Goal: Information Seeking & Learning: Learn about a topic

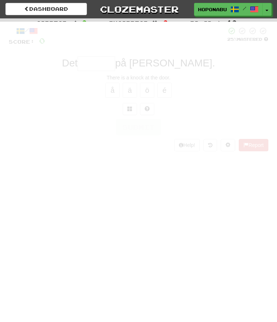
scroll to position [48, 0]
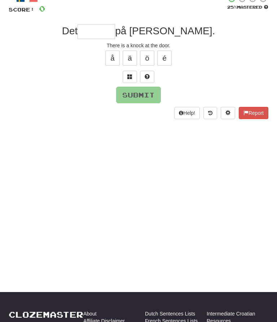
click at [115, 29] on input "text" at bounding box center [97, 31] width 38 height 14
type input "*"
click at [129, 78] on button at bounding box center [130, 77] width 14 height 12
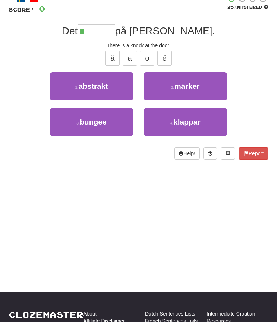
click at [190, 124] on span "klappar" at bounding box center [187, 122] width 27 height 8
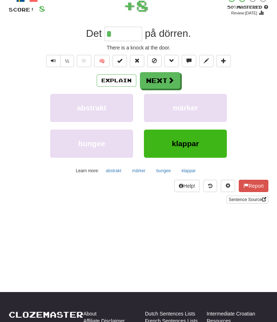
type input "*******"
click at [117, 78] on button "Explain" at bounding box center [117, 80] width 40 height 12
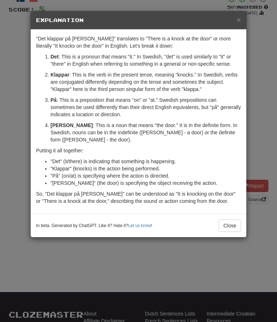
click at [233, 220] on button "Close" at bounding box center [230, 226] width 22 height 12
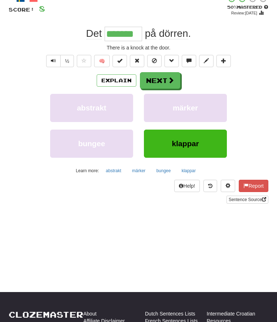
click at [168, 81] on span at bounding box center [171, 80] width 7 height 7
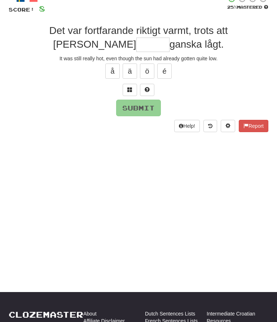
scroll to position [48, 0]
type input "*"
click at [151, 92] on button at bounding box center [147, 90] width 14 height 12
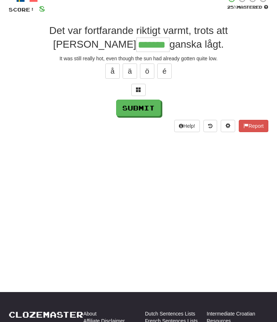
type input "*******"
click at [150, 105] on button "Submit" at bounding box center [138, 108] width 45 height 17
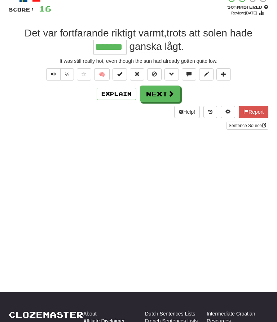
click at [163, 94] on button "Next" at bounding box center [160, 94] width 40 height 17
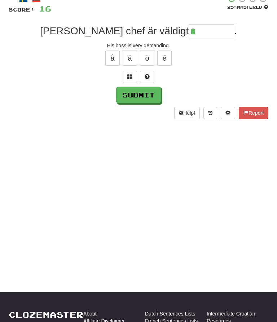
click at [129, 72] on button at bounding box center [130, 77] width 14 height 12
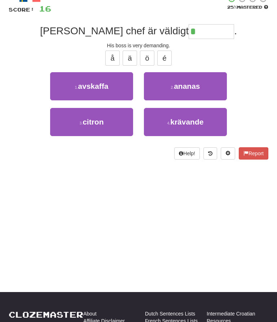
click at [196, 121] on span "krävande" at bounding box center [186, 122] width 33 height 8
type input "********"
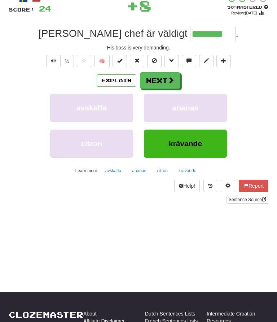
scroll to position [48, 0]
click at [165, 78] on button "Next" at bounding box center [160, 80] width 40 height 17
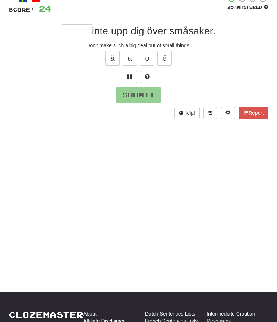
click at [144, 77] on button at bounding box center [147, 77] width 14 height 12
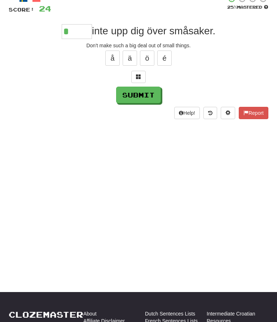
click at [137, 77] on span at bounding box center [138, 76] width 5 height 5
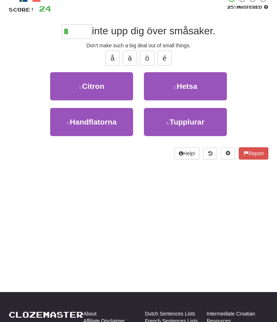
click at [189, 88] on span "Hetsa" at bounding box center [187, 86] width 21 height 8
type input "*****"
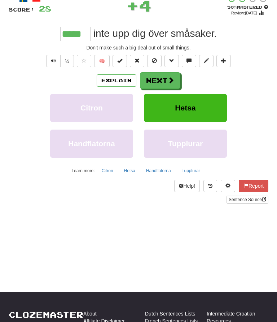
click at [119, 78] on button "Explain" at bounding box center [117, 80] width 40 height 12
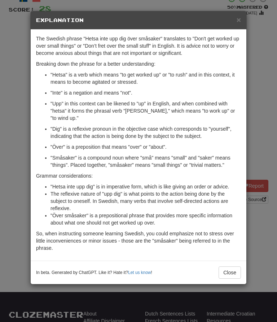
click at [231, 271] on button "Close" at bounding box center [230, 273] width 22 height 12
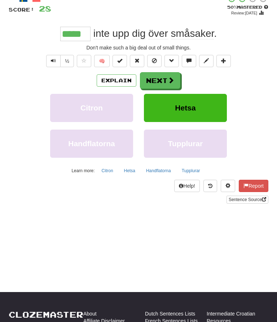
click at [168, 86] on button "Next" at bounding box center [160, 80] width 40 height 17
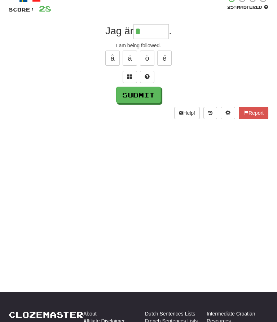
click at [132, 81] on button at bounding box center [130, 77] width 14 height 12
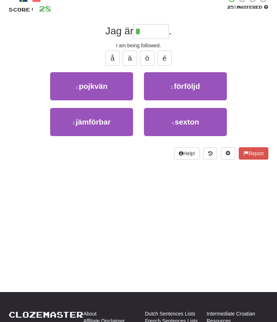
click at [194, 89] on span "förföljd" at bounding box center [187, 86] width 26 height 8
type input "********"
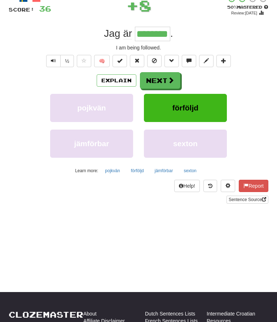
click at [165, 84] on button "Next" at bounding box center [160, 80] width 40 height 17
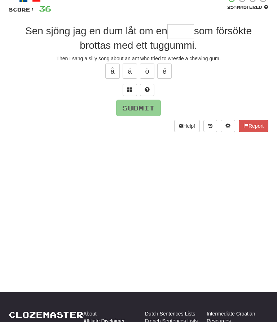
scroll to position [48, 0]
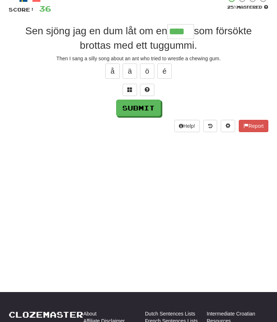
type input "****"
click at [153, 113] on button "Submit" at bounding box center [138, 108] width 45 height 17
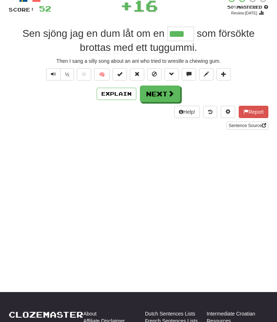
click at [165, 96] on button "Next" at bounding box center [160, 94] width 40 height 17
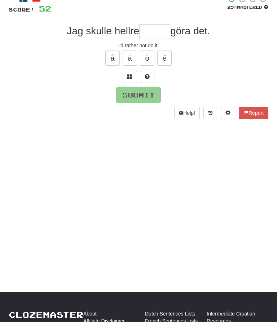
scroll to position [48, 0]
type input "*"
click at [148, 76] on span at bounding box center [147, 76] width 5 height 5
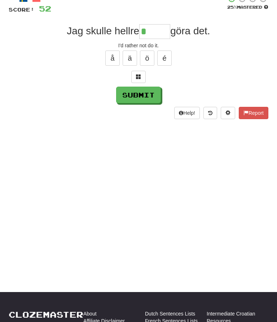
click at [138, 77] on span at bounding box center [138, 76] width 5 height 5
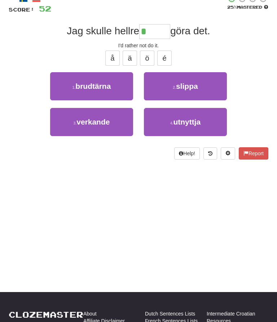
click at [193, 88] on span "slippa" at bounding box center [187, 86] width 22 height 8
type input "******"
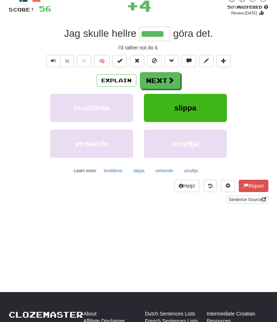
click at [117, 82] on button "Explain" at bounding box center [117, 80] width 40 height 12
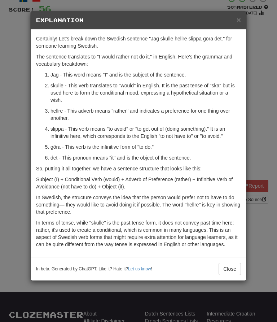
click at [236, 272] on button "Close" at bounding box center [230, 269] width 22 height 12
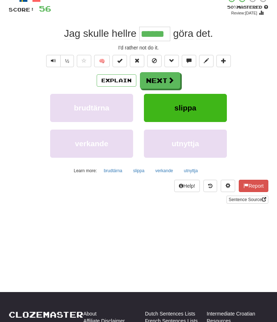
click at [170, 82] on span at bounding box center [171, 80] width 7 height 7
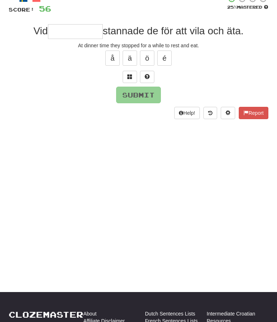
scroll to position [48, 0]
type input "*"
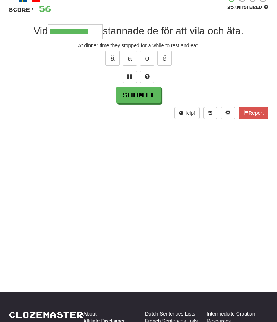
type input "**********"
click at [149, 95] on button "Submit" at bounding box center [138, 95] width 45 height 17
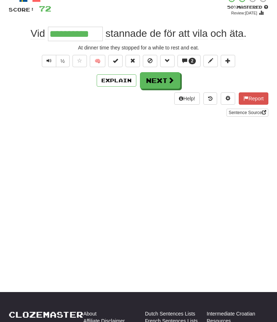
click at [112, 82] on button "Explain" at bounding box center [117, 80] width 40 height 12
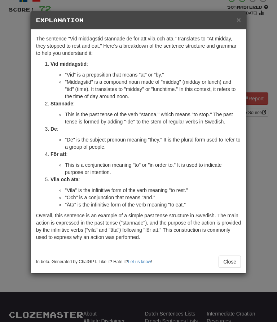
click at [237, 266] on button "Close" at bounding box center [230, 262] width 22 height 12
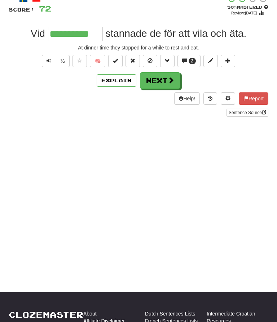
click at [169, 87] on button "Next" at bounding box center [160, 80] width 40 height 17
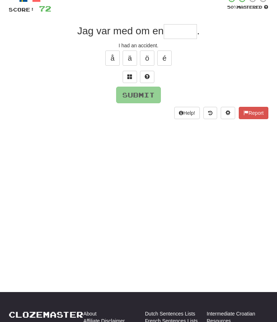
scroll to position [48, 0]
type input "*"
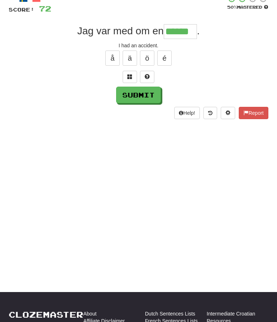
type input "******"
click at [148, 102] on button "Submit" at bounding box center [138, 95] width 45 height 17
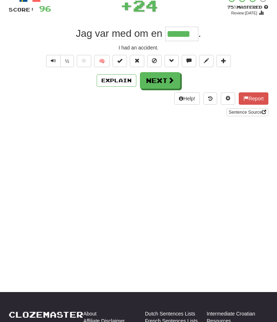
scroll to position [48, 0]
click at [161, 81] on button "Next" at bounding box center [160, 80] width 40 height 17
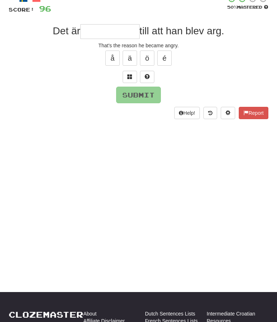
scroll to position [48, 0]
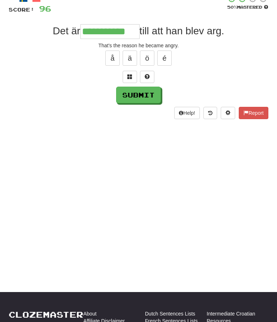
type input "**********"
click at [148, 90] on button "Submit" at bounding box center [138, 95] width 45 height 17
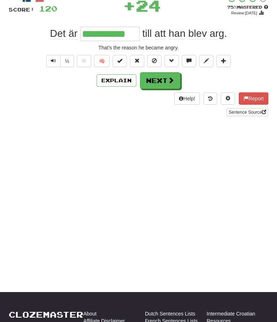
scroll to position [48, 0]
click at [164, 77] on button "Next" at bounding box center [160, 80] width 40 height 17
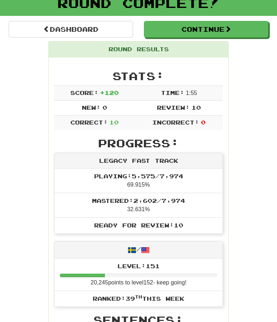
click at [217, 24] on button "Continue" at bounding box center [206, 29] width 125 height 17
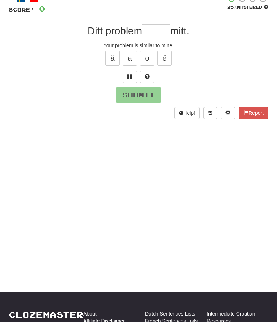
click at [156, 33] on input "text" at bounding box center [156, 31] width 28 height 14
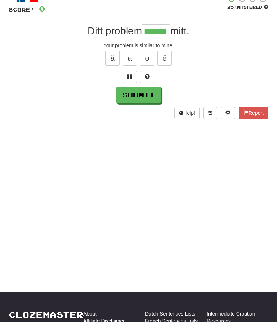
type input "******"
click at [153, 95] on button "Submit" at bounding box center [138, 95] width 45 height 17
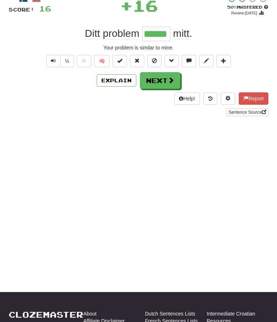
scroll to position [48, 0]
click at [160, 82] on button "Next" at bounding box center [160, 80] width 40 height 17
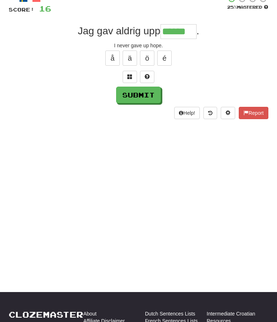
type input "******"
click at [145, 96] on button "Submit" at bounding box center [138, 95] width 45 height 17
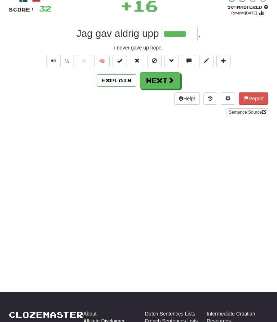
click at [161, 79] on button "Next" at bounding box center [160, 80] width 40 height 17
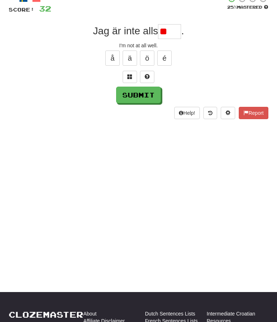
type input "*"
click at [129, 74] on span at bounding box center [129, 76] width 5 height 5
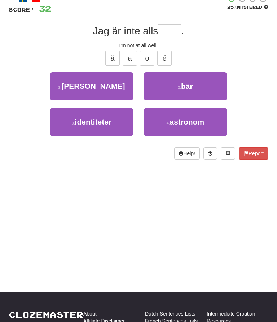
click at [99, 90] on span "frisk" at bounding box center [93, 86] width 64 height 8
type input "*****"
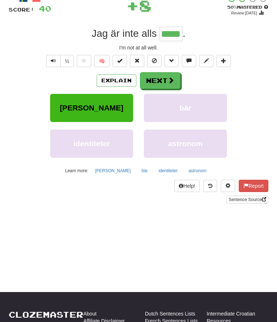
click at [165, 79] on button "Next" at bounding box center [160, 80] width 40 height 17
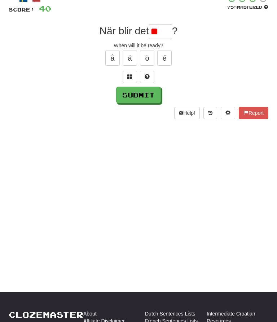
type input "*"
click at [149, 75] on span at bounding box center [147, 76] width 5 height 5
click at [144, 95] on button "Submit" at bounding box center [138, 95] width 45 height 17
click at [172, 32] on input "****" at bounding box center [160, 31] width 23 height 14
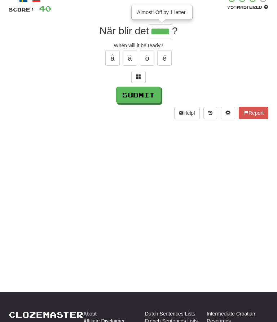
type input "*****"
click at [150, 97] on button "Submit" at bounding box center [138, 95] width 45 height 17
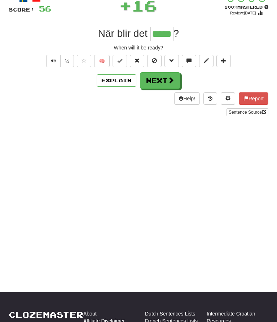
click at [117, 80] on button "Explain" at bounding box center [117, 80] width 40 height 12
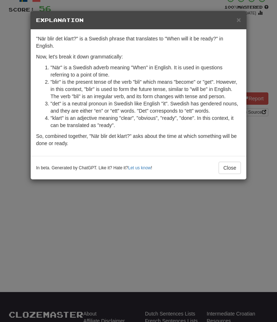
click at [238, 173] on button "Close" at bounding box center [230, 168] width 22 height 12
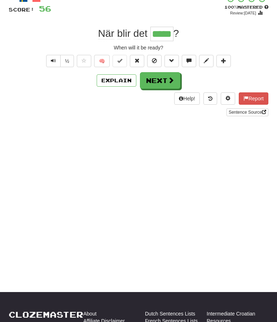
click at [170, 80] on span at bounding box center [171, 80] width 7 height 7
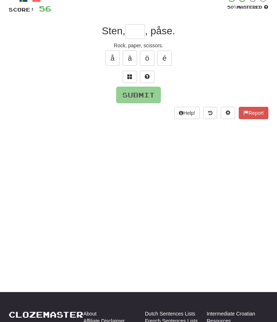
scroll to position [48, 0]
type input "***"
click at [146, 94] on button "Submit" at bounding box center [138, 95] width 45 height 17
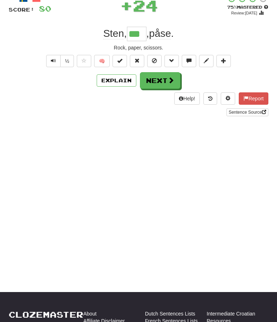
click at [172, 81] on span at bounding box center [171, 80] width 7 height 7
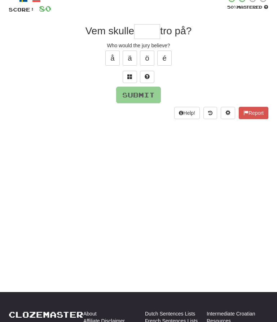
scroll to position [48, 0]
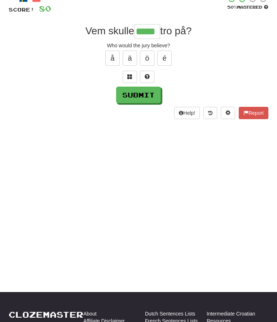
type input "*****"
click at [148, 90] on button "Submit" at bounding box center [138, 95] width 45 height 17
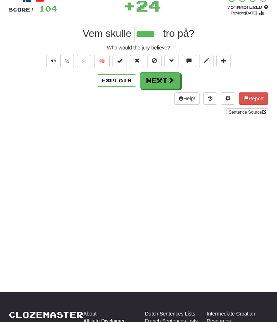
click at [167, 83] on button "Next" at bounding box center [160, 80] width 40 height 17
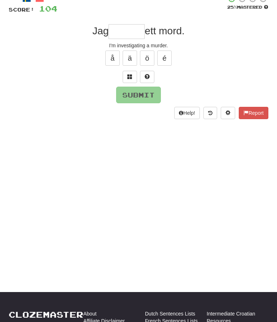
scroll to position [48, 0]
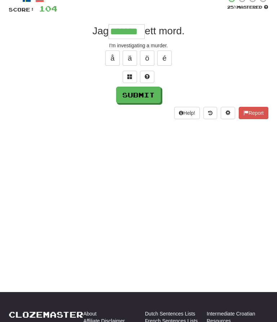
type input "*******"
click at [147, 95] on button "Submit" at bounding box center [138, 95] width 45 height 17
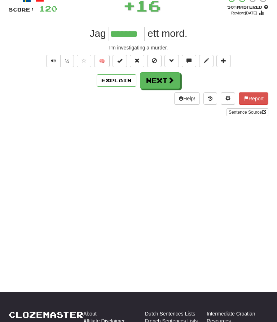
scroll to position [48, 0]
click at [166, 88] on button "Next" at bounding box center [160, 80] width 40 height 17
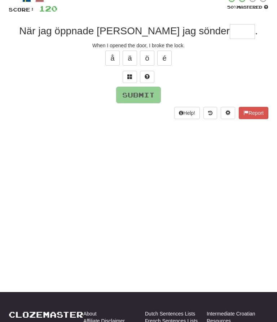
scroll to position [48, 0]
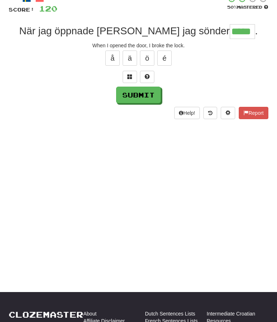
type input "*****"
click at [145, 95] on button "Submit" at bounding box center [138, 95] width 45 height 17
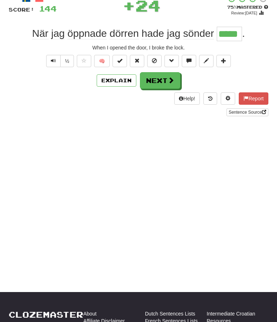
click at [172, 87] on button "Next" at bounding box center [160, 80] width 40 height 17
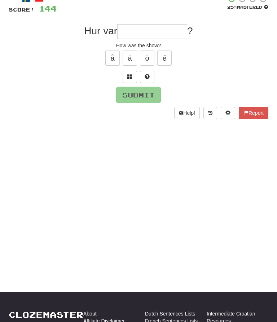
scroll to position [48, 0]
click at [154, 77] on button at bounding box center [147, 77] width 14 height 12
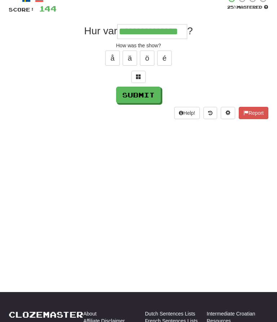
type input "**********"
click at [147, 97] on button "Submit" at bounding box center [138, 95] width 45 height 17
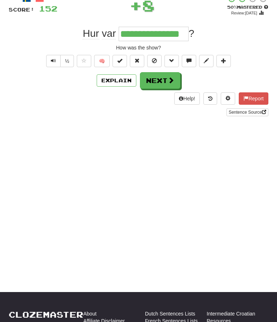
scroll to position [48, 0]
click at [164, 76] on button "Next" at bounding box center [160, 80] width 40 height 17
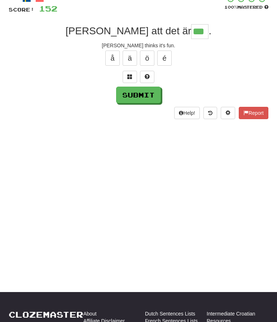
type input "***"
click at [129, 90] on button "Submit" at bounding box center [138, 95] width 45 height 17
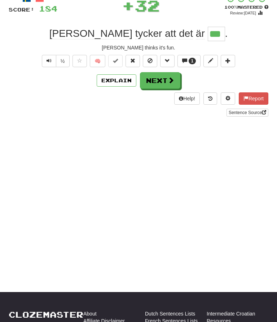
click at [192, 59] on span "1" at bounding box center [192, 61] width 3 height 5
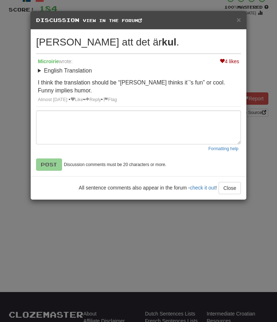
click at [232, 189] on button "Close" at bounding box center [230, 188] width 22 height 12
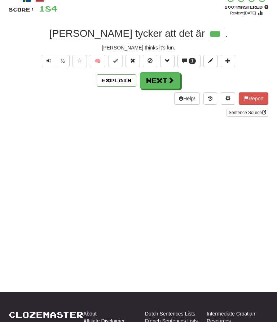
click at [189, 60] on button "1" at bounding box center [189, 61] width 23 height 12
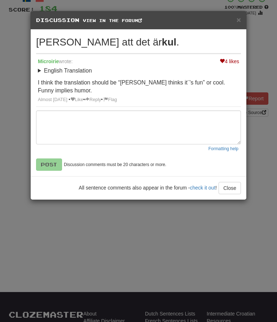
click at [234, 187] on button "Close" at bounding box center [230, 188] width 22 height 12
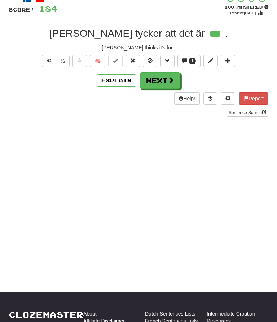
click at [169, 82] on span at bounding box center [171, 80] width 7 height 7
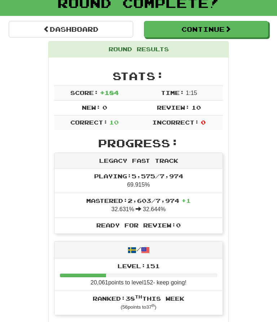
click at [225, 21] on button "Continue" at bounding box center [206, 29] width 125 height 17
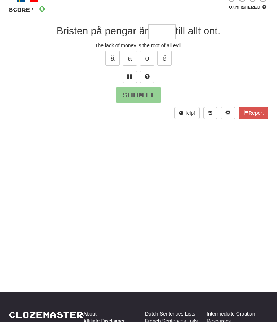
click at [164, 29] on input "text" at bounding box center [161, 31] width 27 height 14
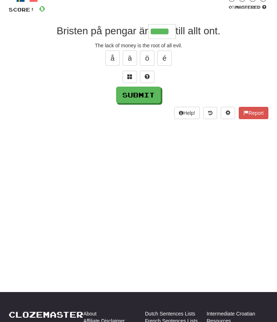
type input "*****"
click at [142, 95] on button "Submit" at bounding box center [138, 95] width 45 height 17
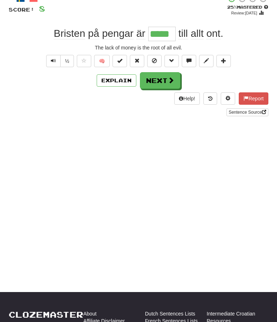
click at [113, 81] on button "Explain" at bounding box center [117, 80] width 40 height 12
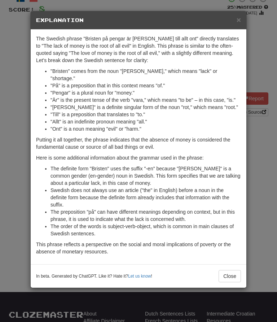
click at [265, 145] on div "× Explanation The Swedish phrase "Bristen på pengar är roten till allt ont" dir…" at bounding box center [138, 161] width 277 height 322
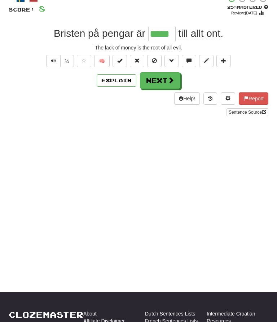
click at [168, 82] on span at bounding box center [171, 80] width 7 height 7
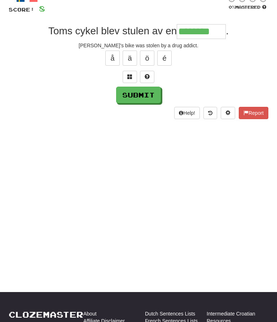
type input "********"
click at [148, 94] on button "Submit" at bounding box center [138, 95] width 45 height 17
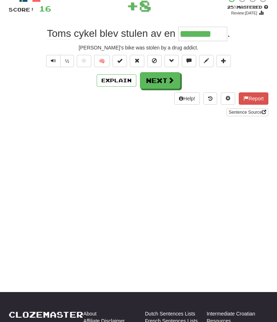
click at [166, 79] on button "Next" at bounding box center [160, 80] width 40 height 17
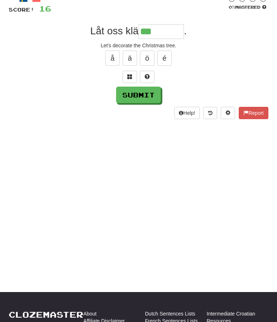
click at [133, 73] on button at bounding box center [130, 77] width 14 height 12
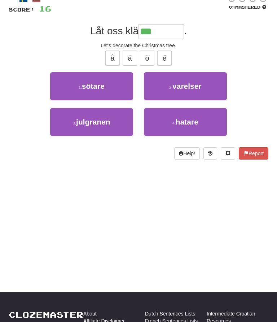
click at [103, 122] on span "julgranen" at bounding box center [93, 122] width 34 height 8
type input "*********"
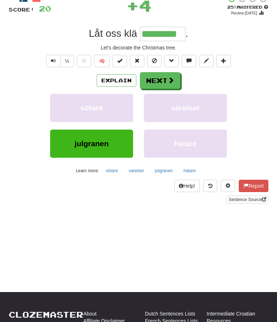
click at [120, 83] on button "Explain" at bounding box center [117, 80] width 40 height 12
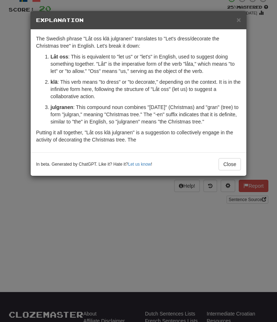
click at [233, 162] on button "Close" at bounding box center [230, 164] width 22 height 12
